Goal: Transaction & Acquisition: Obtain resource

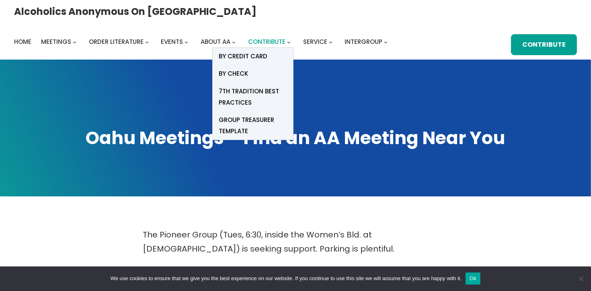
click at [285, 37] on span "Contribute" at bounding box center [266, 41] width 37 height 8
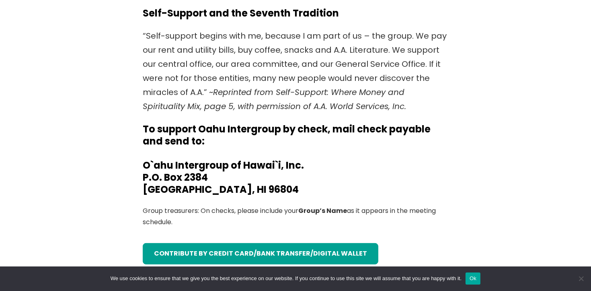
scroll to position [254, 0]
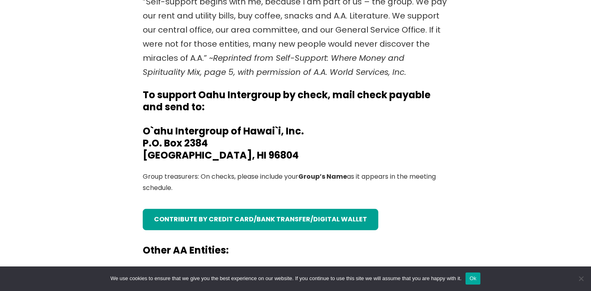
drag, startPoint x: 145, startPoint y: 93, endPoint x: 205, endPoint y: 188, distance: 112.4
click at [256, 46] on p "“Self-support begins with me, because I am part of us – the group. We pay our r…" at bounding box center [296, 37] width 306 height 84
click at [255, 46] on p "“Self-support begins with me, because I am part of us – the group. We pay our r…" at bounding box center [296, 37] width 306 height 84
